Goal: Task Accomplishment & Management: Manage account settings

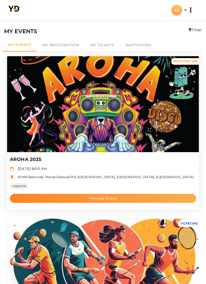
click at [54, 197] on button "Manage Event" at bounding box center [103, 198] width 187 height 9
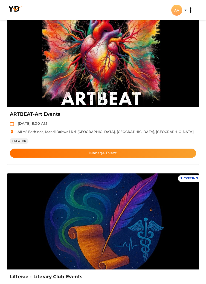
scroll to position [363, 0]
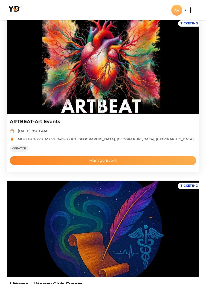
click at [53, 161] on button "Manage Event" at bounding box center [103, 160] width 187 height 9
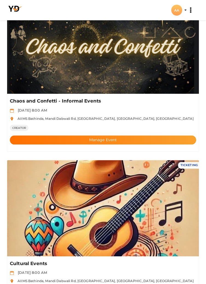
scroll to position [708, 0]
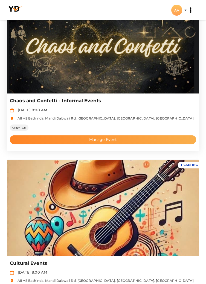
click at [61, 141] on button "Manage Event" at bounding box center [103, 139] width 187 height 9
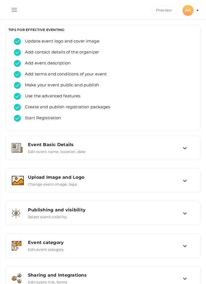
click at [14, 8] on button "button" at bounding box center [14, 9] width 14 height 14
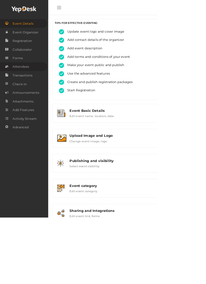
click at [37, 91] on span "Attendees" at bounding box center [26, 87] width 21 height 11
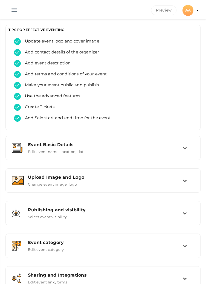
click at [15, 5] on button "button" at bounding box center [14, 9] width 14 height 14
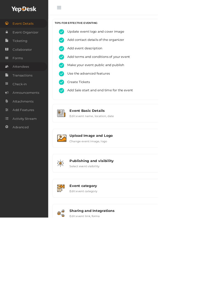
click at [38, 89] on span "Attendees" at bounding box center [26, 87] width 21 height 11
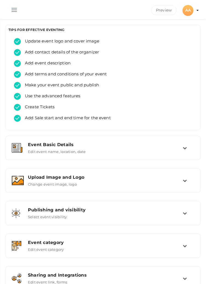
click at [11, 8] on button "button" at bounding box center [14, 9] width 14 height 14
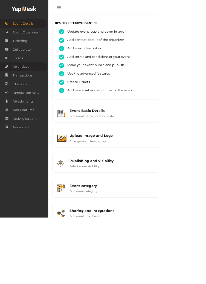
click at [36, 86] on span "Attendees" at bounding box center [26, 87] width 21 height 11
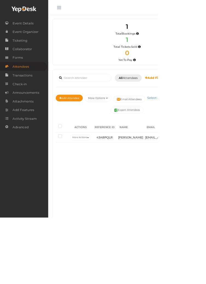
click at [76, 8] on button "button" at bounding box center [77, 9] width 14 height 14
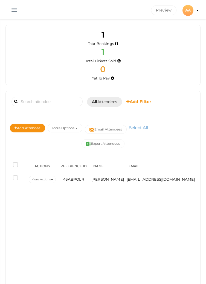
click at [12, 7] on button "button" at bounding box center [14, 9] width 14 height 14
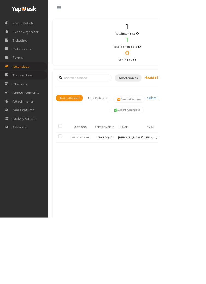
click at [26, 96] on span "Transactions" at bounding box center [29, 98] width 26 height 11
